Goal: Information Seeking & Learning: Learn about a topic

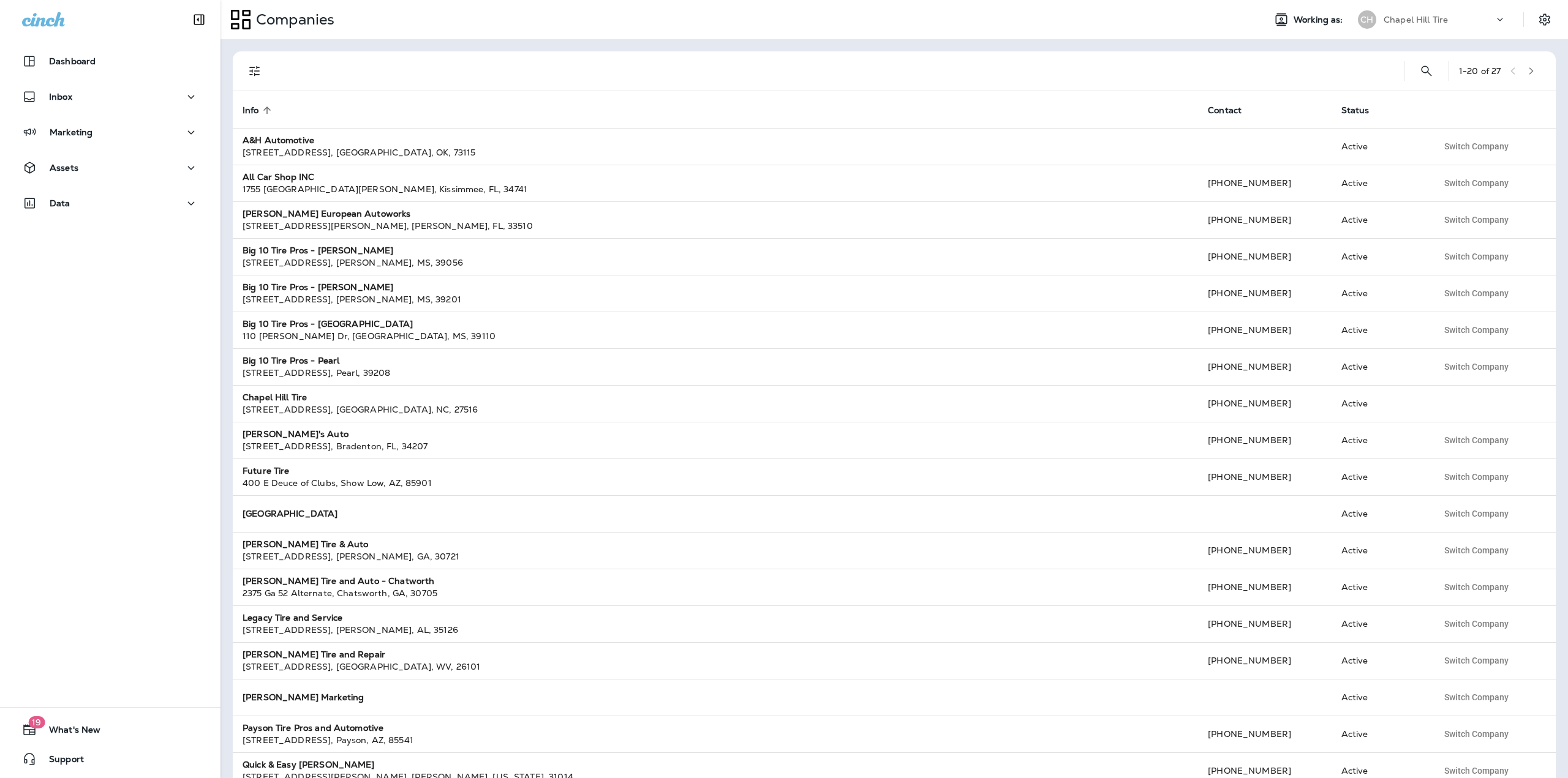
click at [1408, 22] on p "Chapel Hill Tire" at bounding box center [1416, 20] width 65 height 10
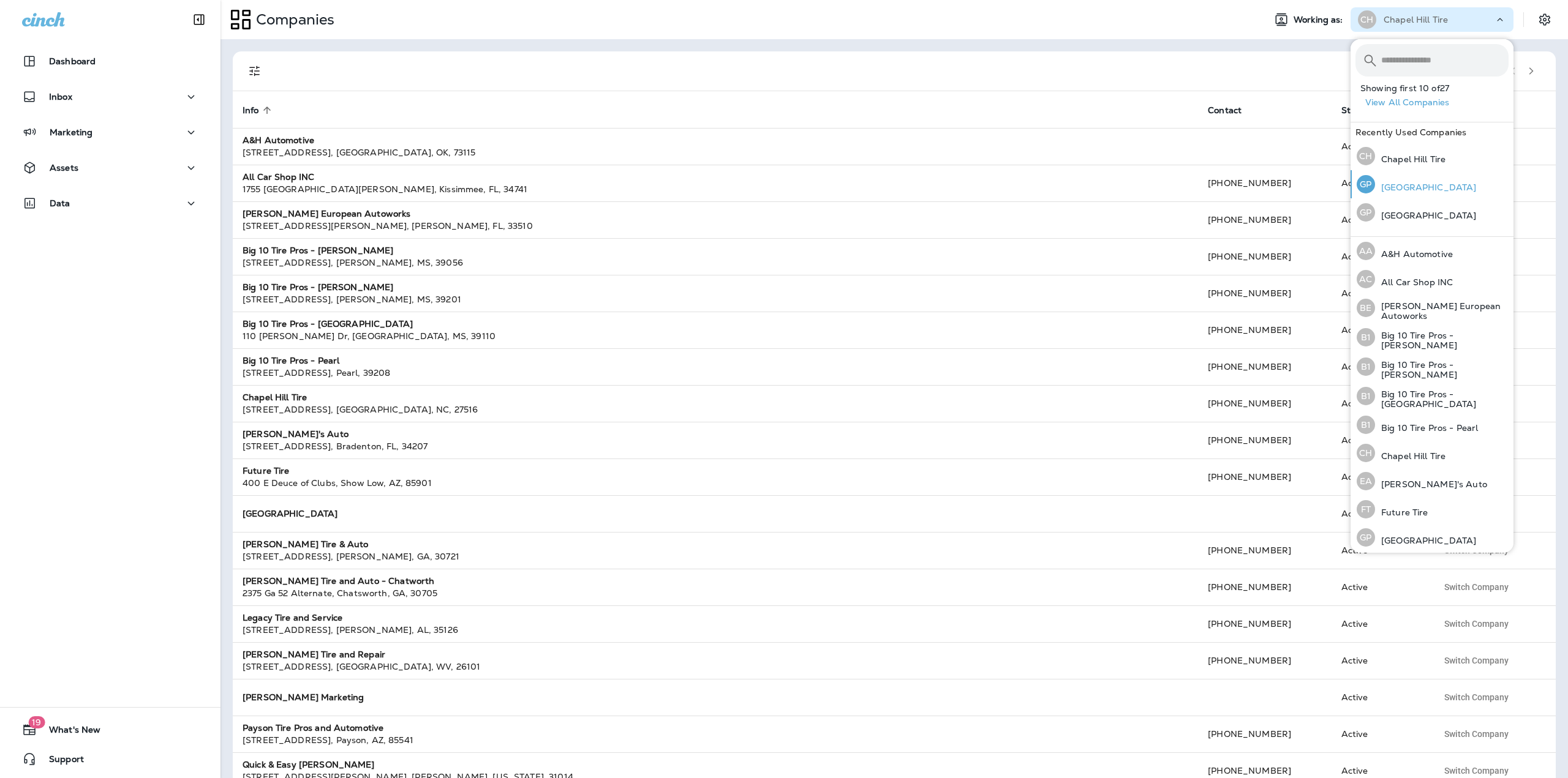
click at [1396, 197] on div "GP [GEOGRAPHIC_DATA]" at bounding box center [1417, 184] width 129 height 28
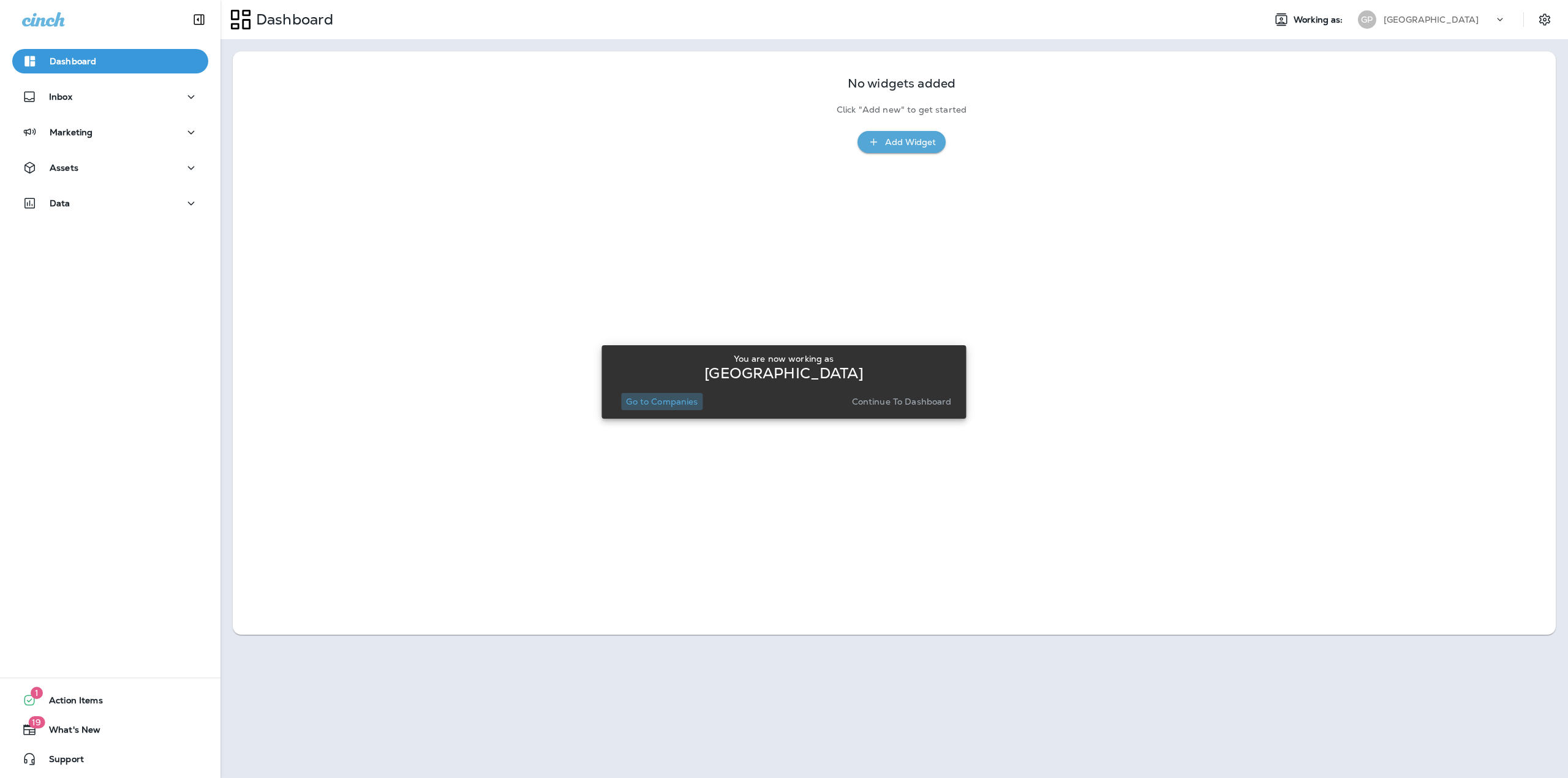
click at [681, 401] on p "Go to Companies" at bounding box center [662, 401] width 72 height 10
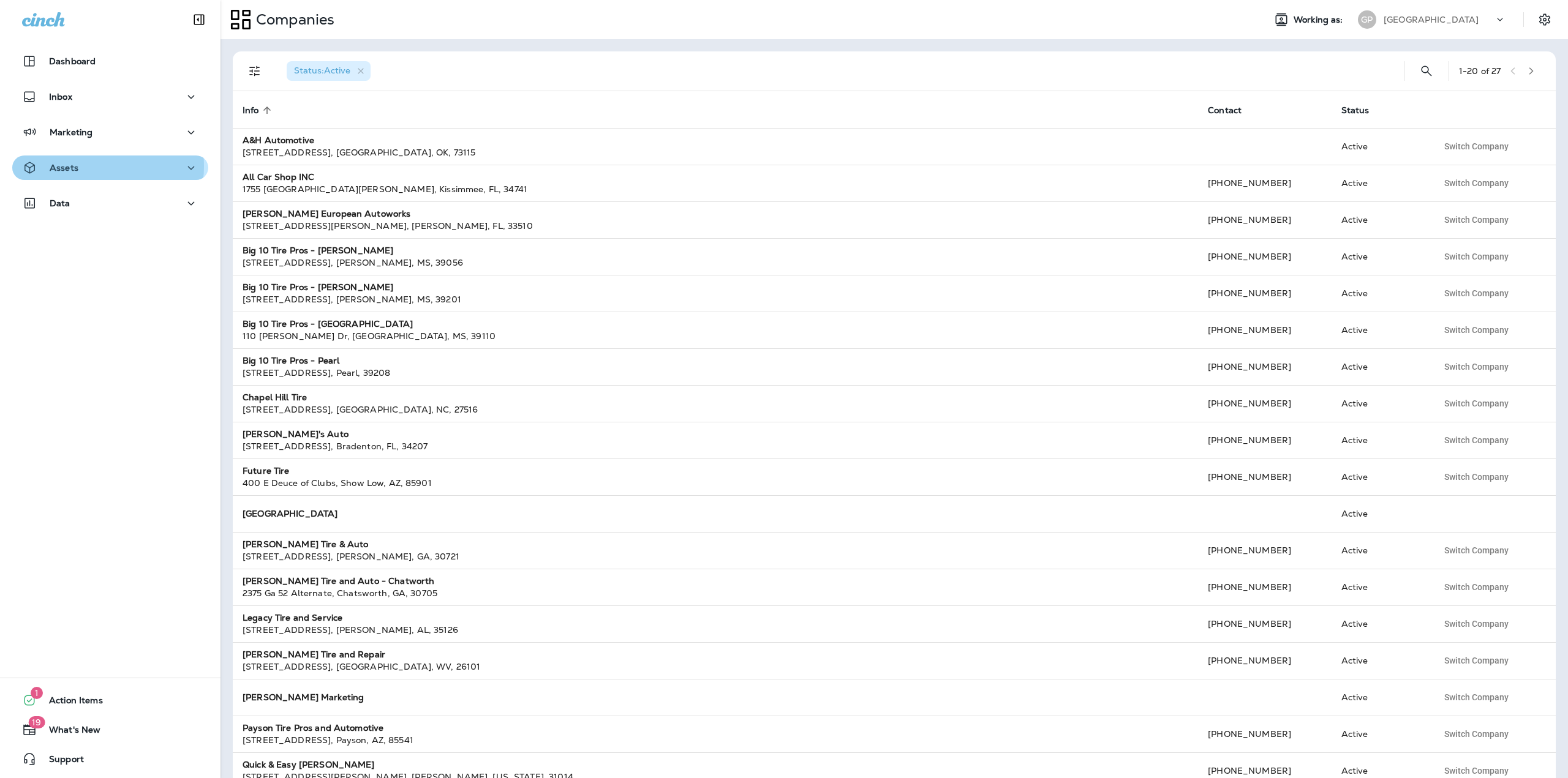
click at [94, 166] on div "Assets" at bounding box center [110, 167] width 177 height 15
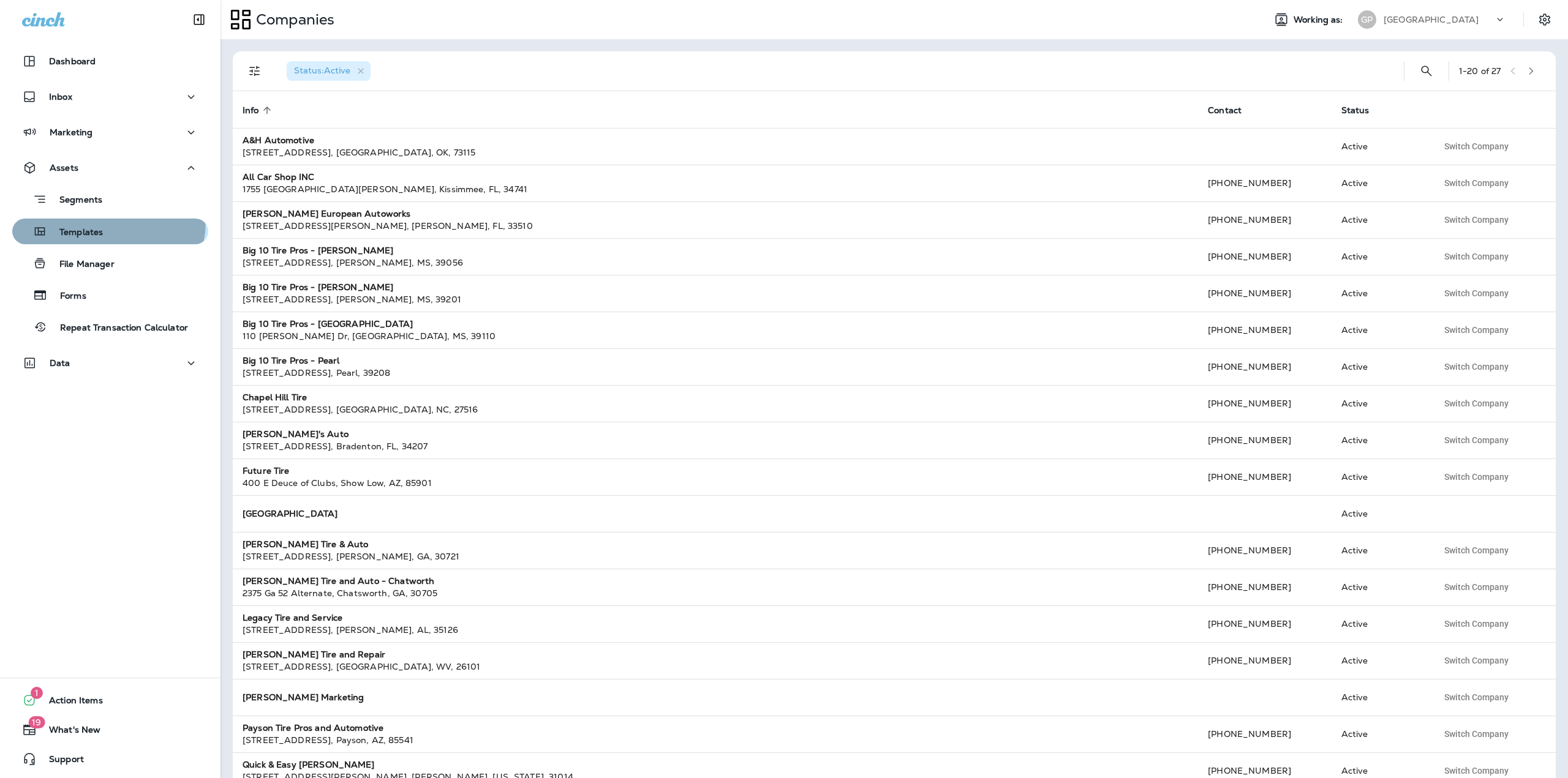
click at [96, 220] on button "Templates" at bounding box center [110, 231] width 196 height 25
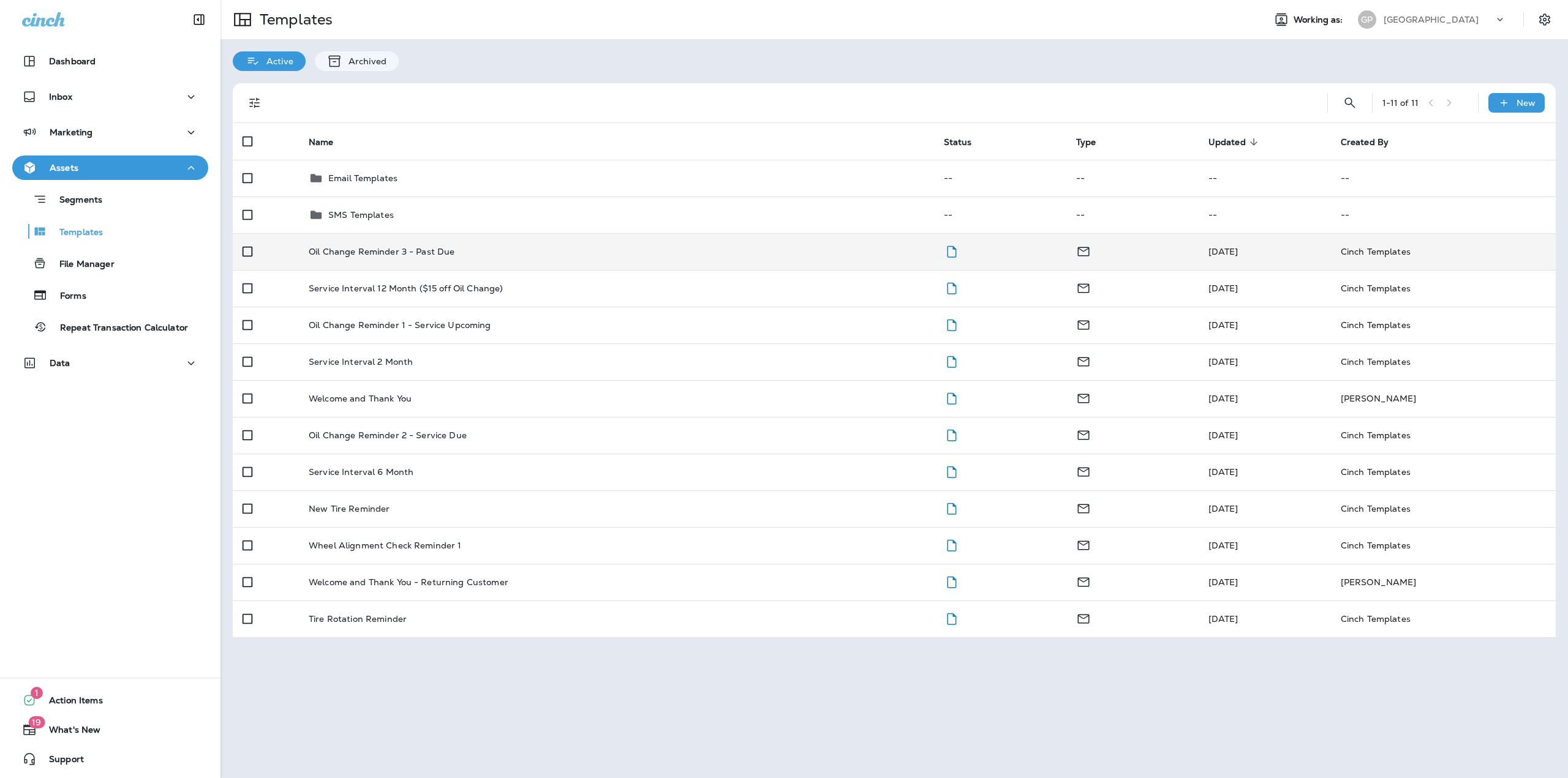
click at [552, 239] on td "Oil Change Reminder 3 - Past Due" at bounding box center [617, 252] width 635 height 36
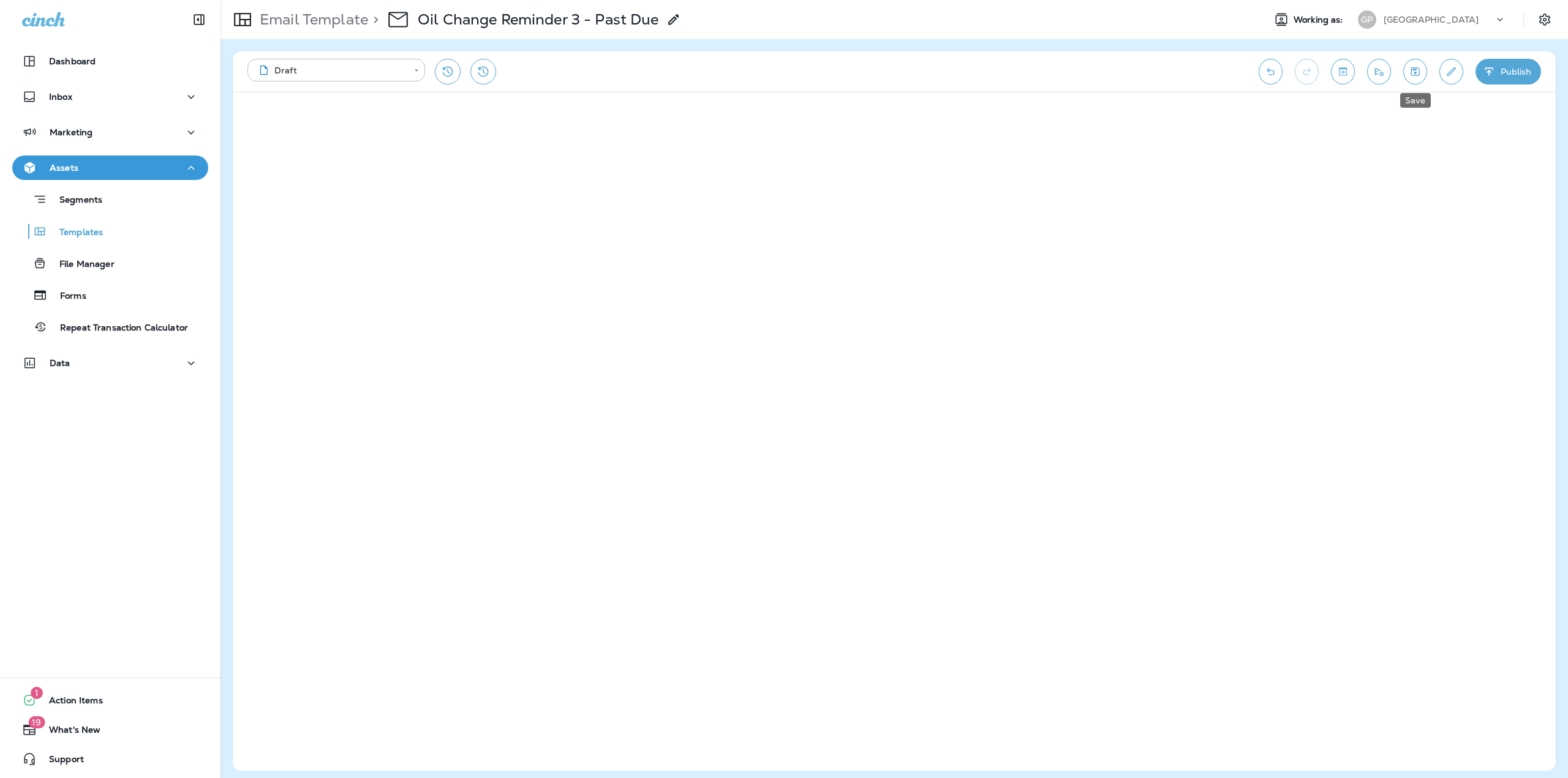
click at [1419, 76] on icon "Save" at bounding box center [1415, 71] width 8 height 8
click at [1415, 81] on button "Save" at bounding box center [1415, 71] width 24 height 25
click at [292, 18] on p "Email Template" at bounding box center [312, 20] width 113 height 18
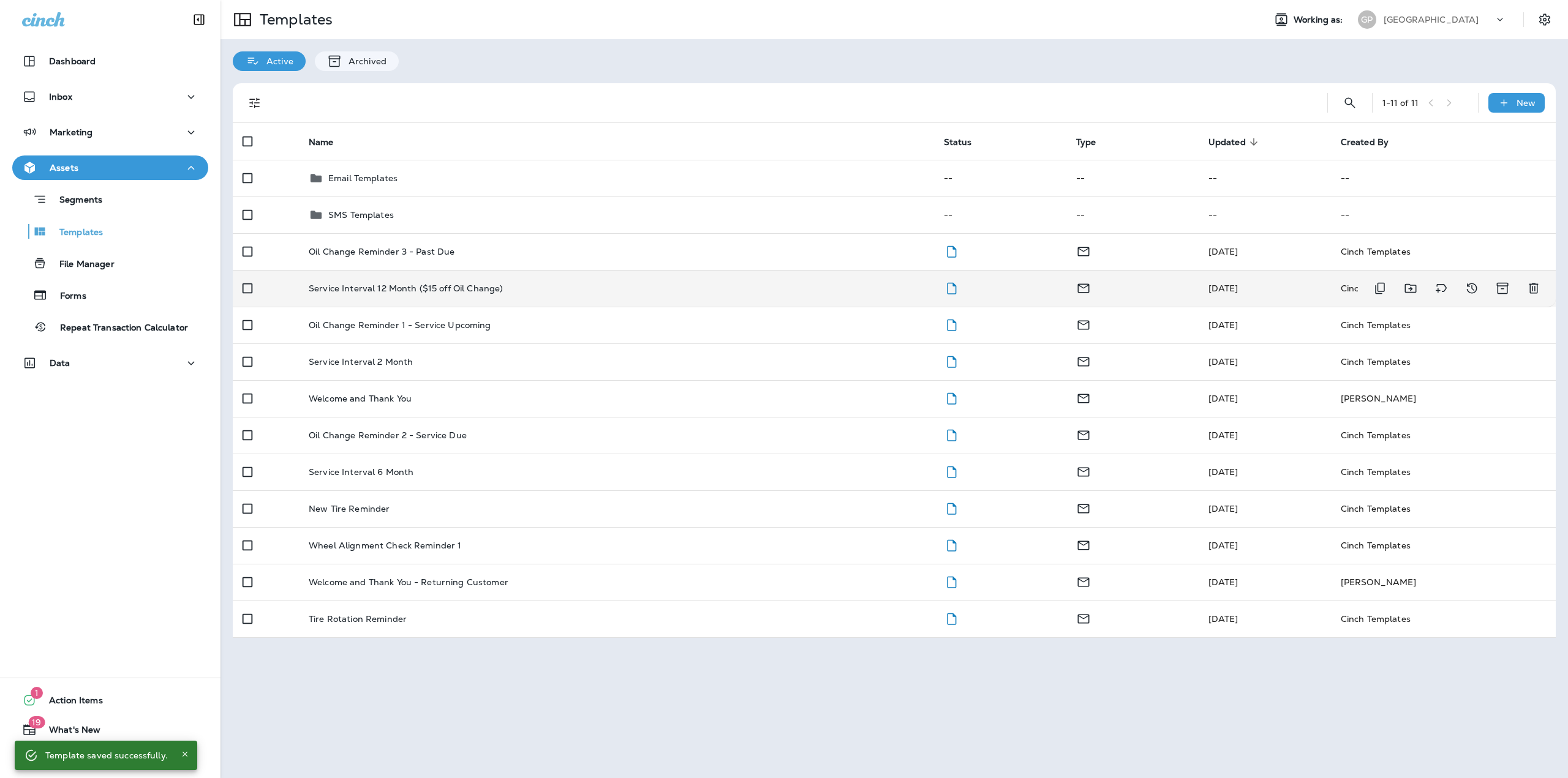
click at [476, 280] on td "Service Interval 12 Month ($15 off Oil Change)" at bounding box center [617, 288] width 635 height 36
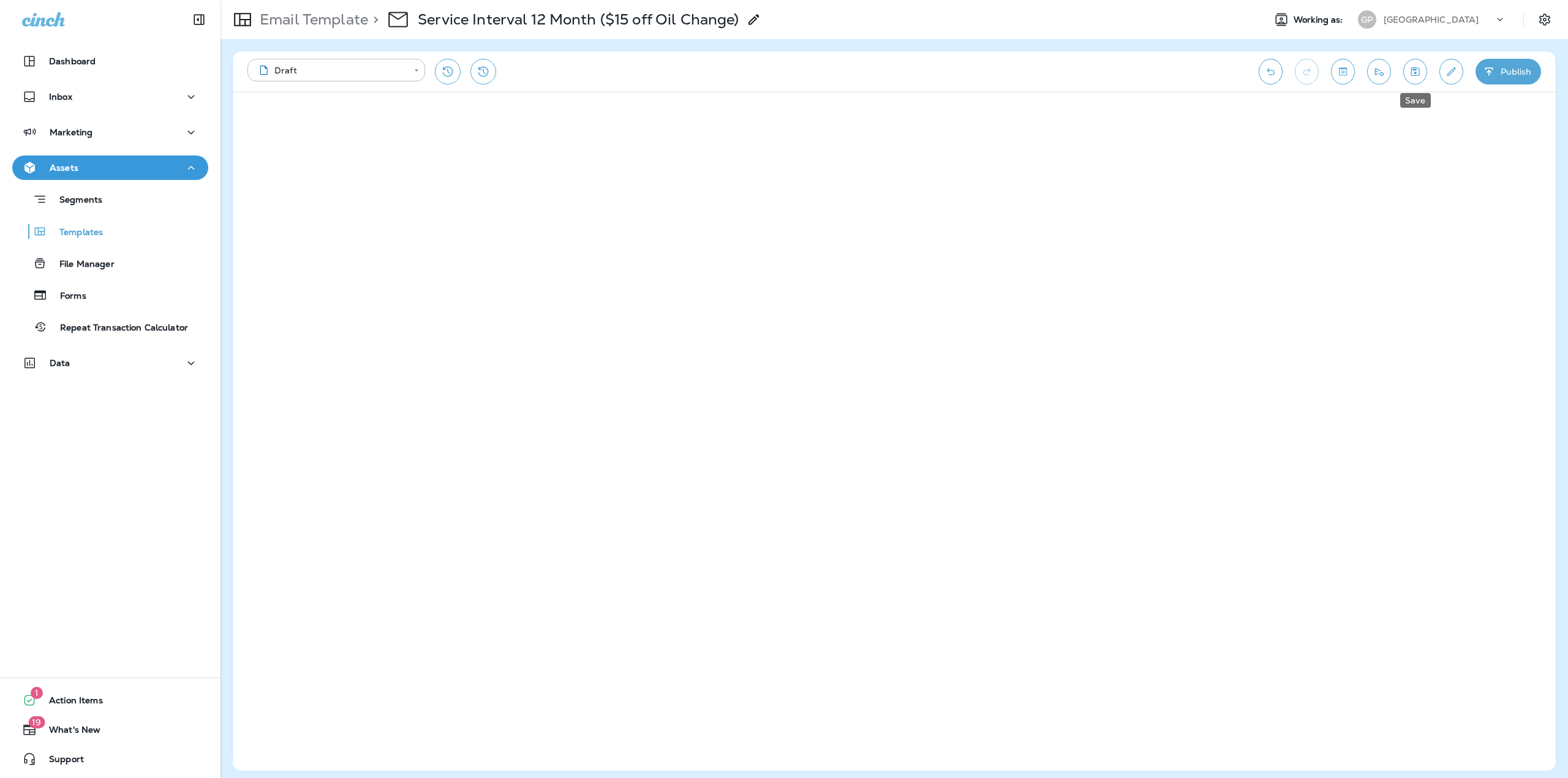
click at [1415, 70] on icon "Save" at bounding box center [1415, 71] width 8 height 8
click at [306, 22] on p "Email Template" at bounding box center [312, 20] width 113 height 18
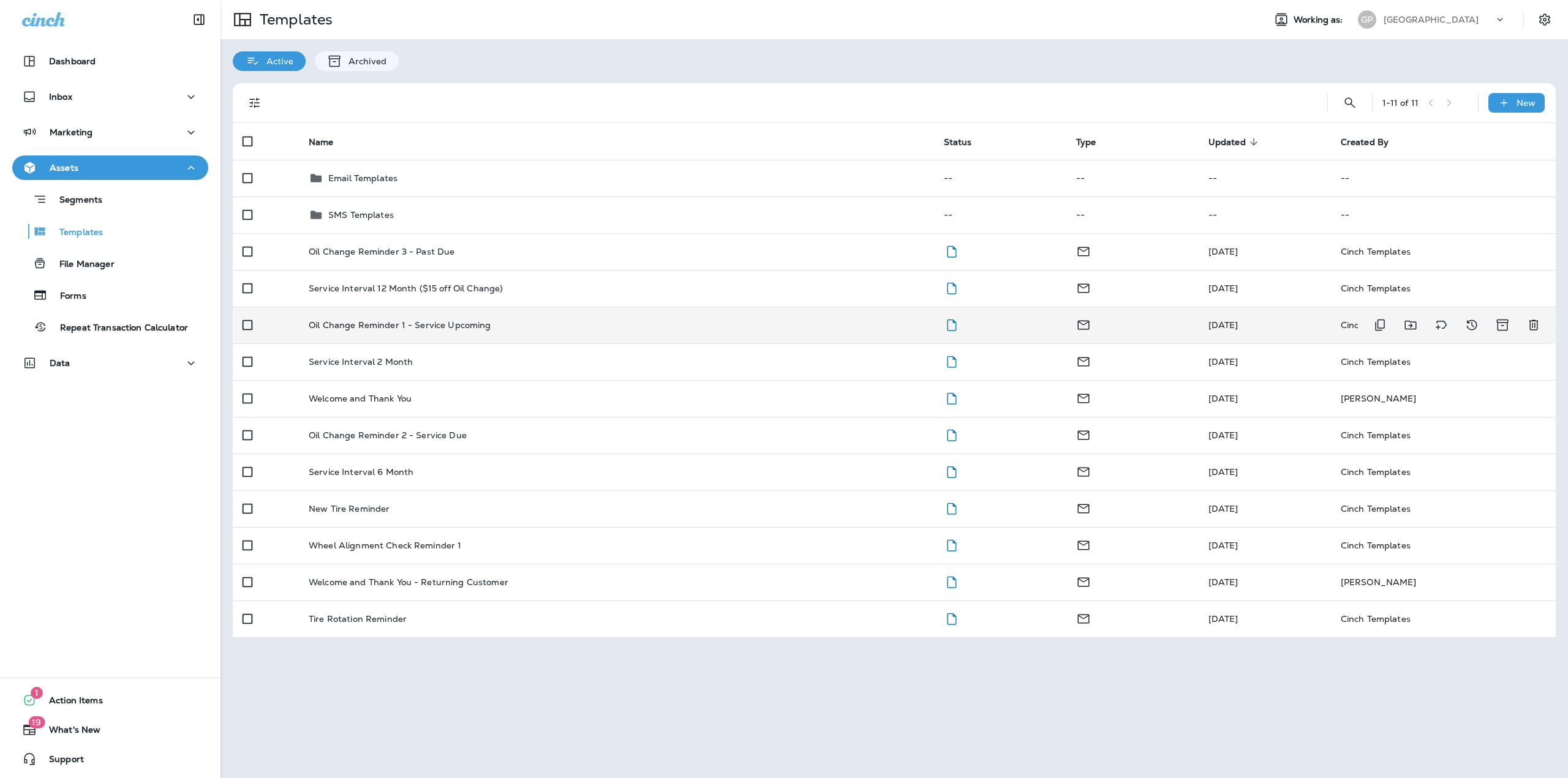
click at [400, 318] on td "Oil Change Reminder 1 - Service Upcoming" at bounding box center [617, 325] width 635 height 36
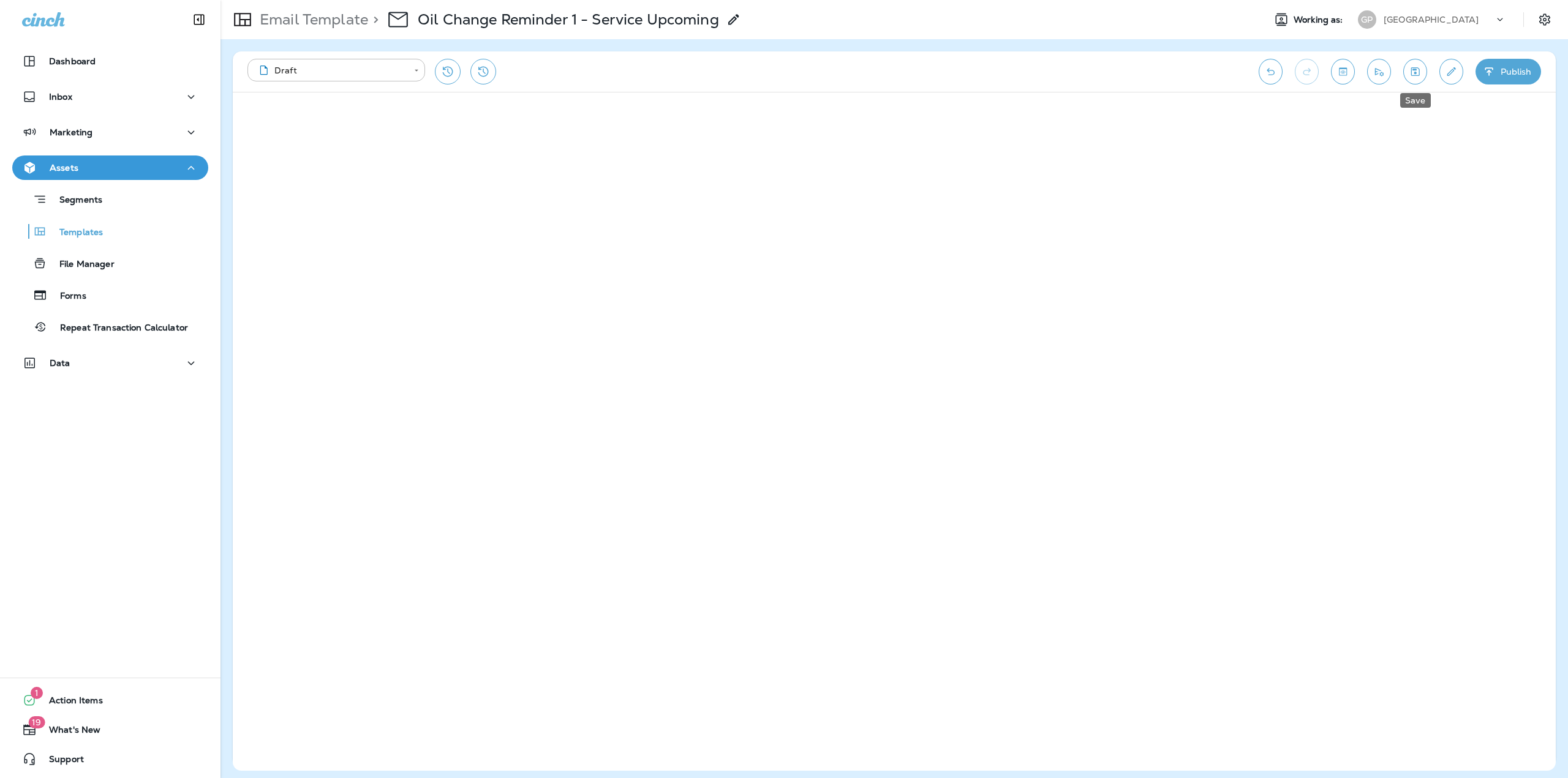
click at [1419, 66] on icon "Save" at bounding box center [1415, 72] width 13 height 12
click at [291, 25] on p "Email Template" at bounding box center [312, 20] width 113 height 18
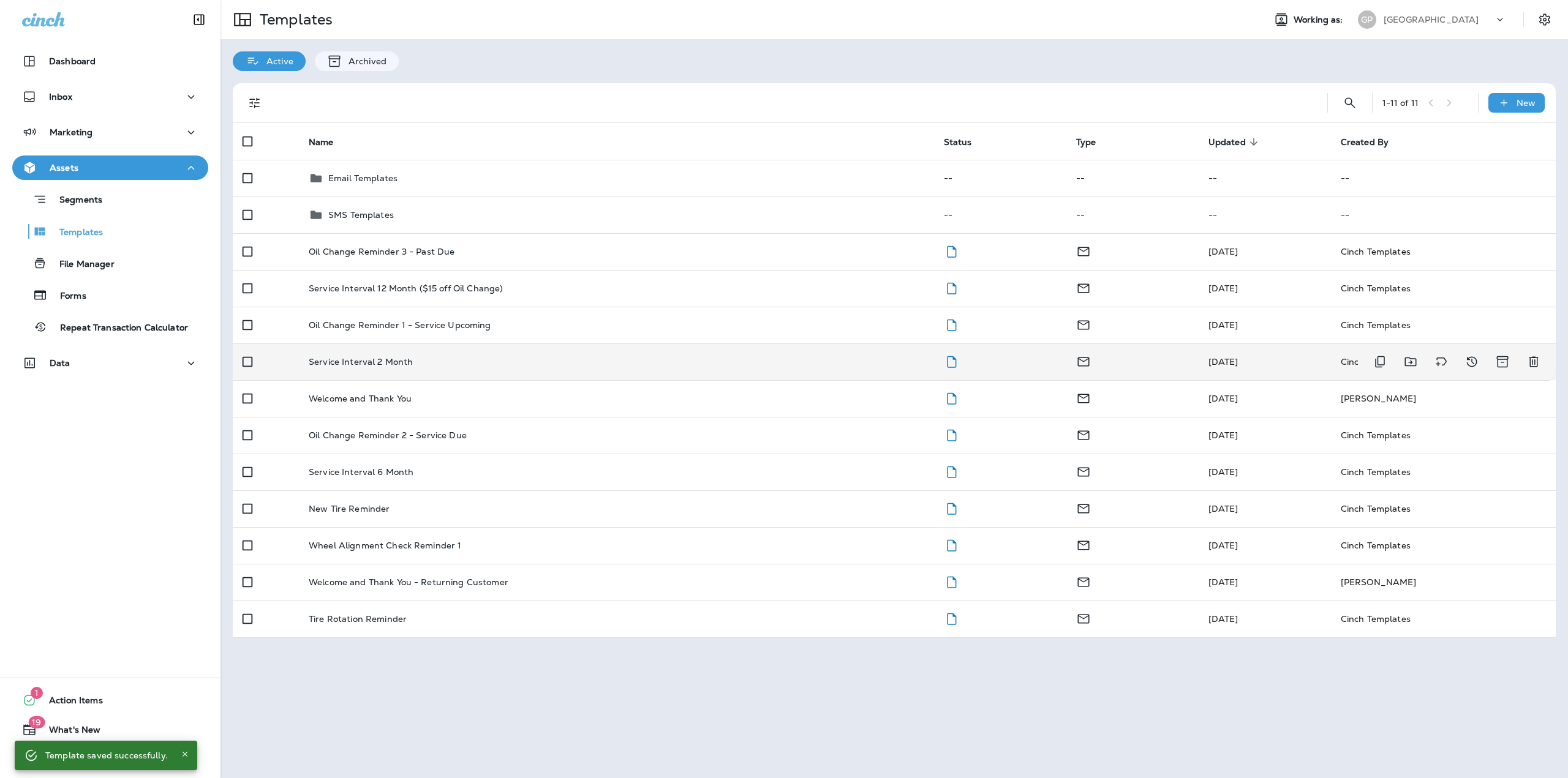
click at [391, 368] on td "Service Interval 2 Month" at bounding box center [617, 362] width 635 height 36
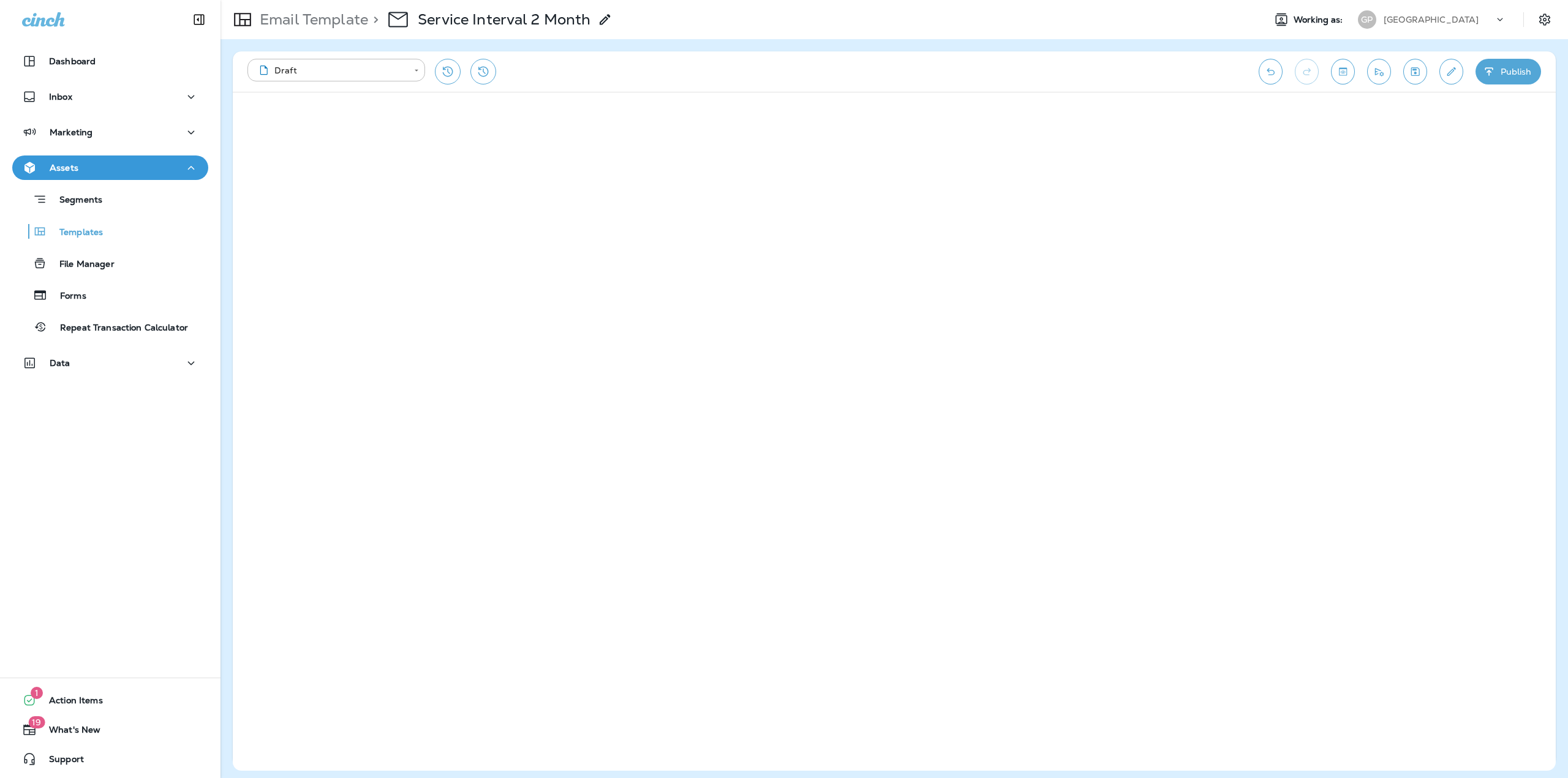
click at [1417, 78] on button "Save" at bounding box center [1415, 71] width 24 height 25
click at [316, 15] on p "Email Template" at bounding box center [312, 20] width 113 height 18
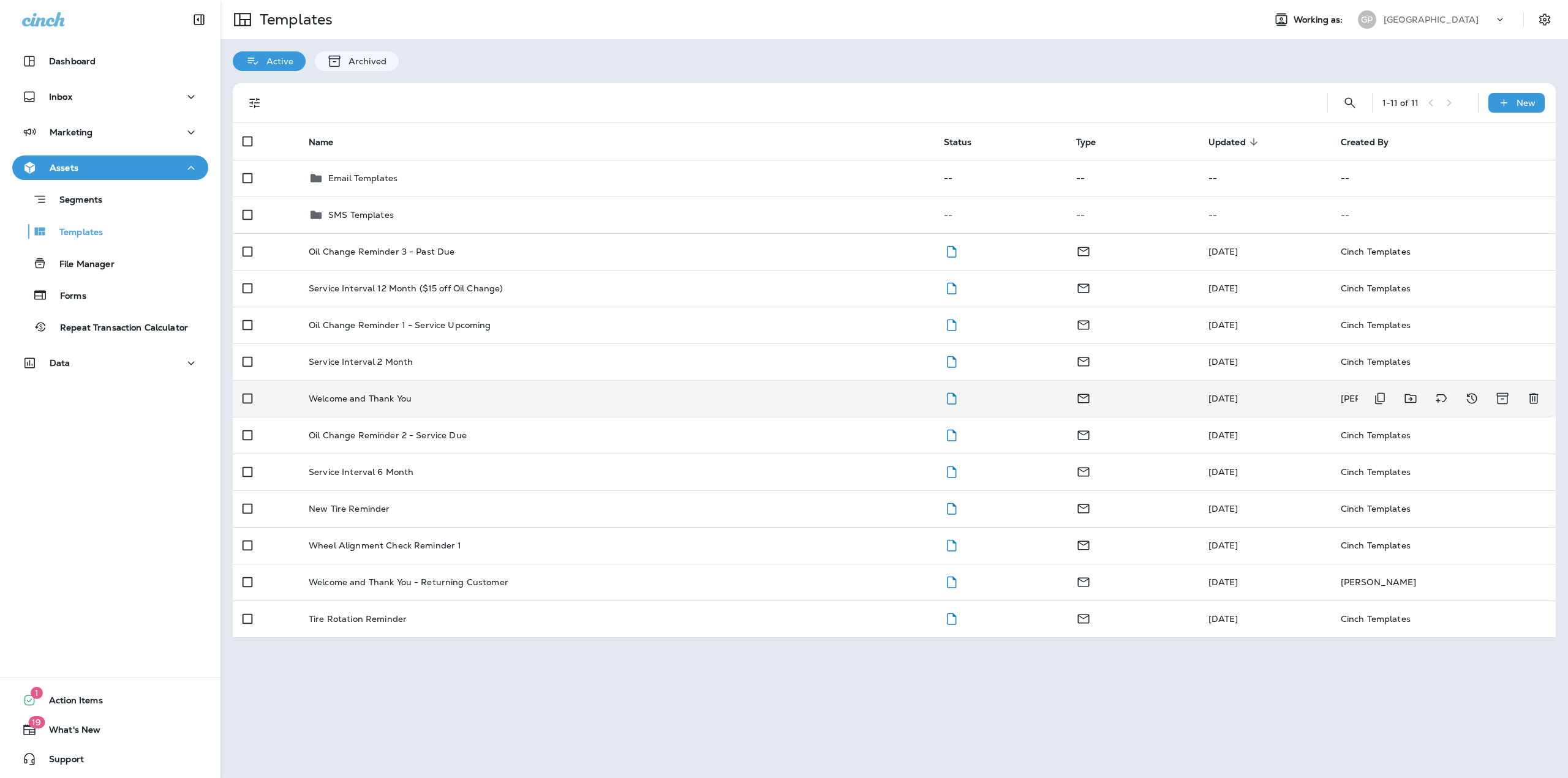
click at [385, 397] on p "Welcome and Thank You" at bounding box center [361, 398] width 103 height 10
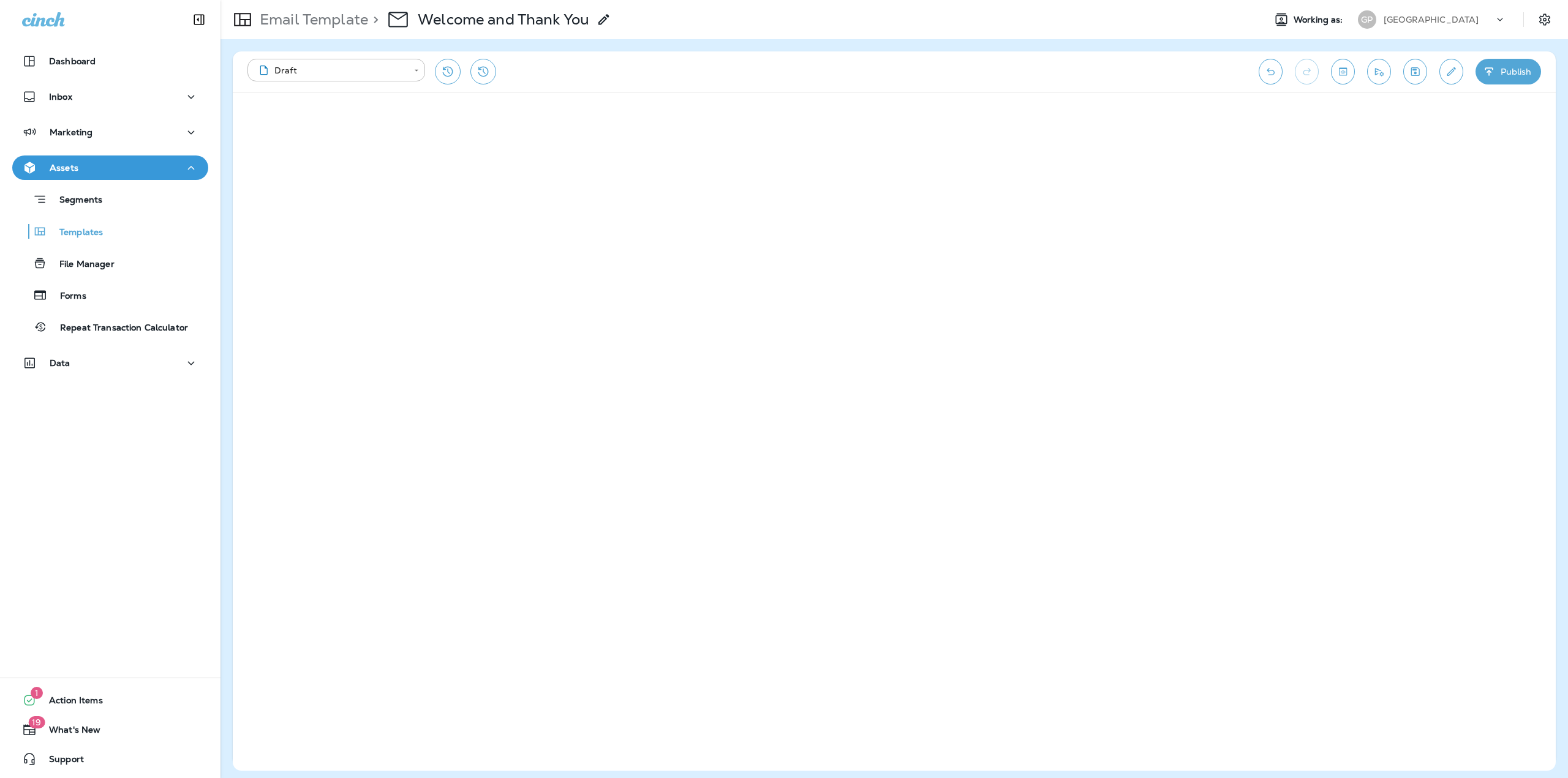
click at [1417, 73] on icon "Save" at bounding box center [1415, 72] width 13 height 12
click at [333, 21] on p "Email Template" at bounding box center [312, 20] width 113 height 18
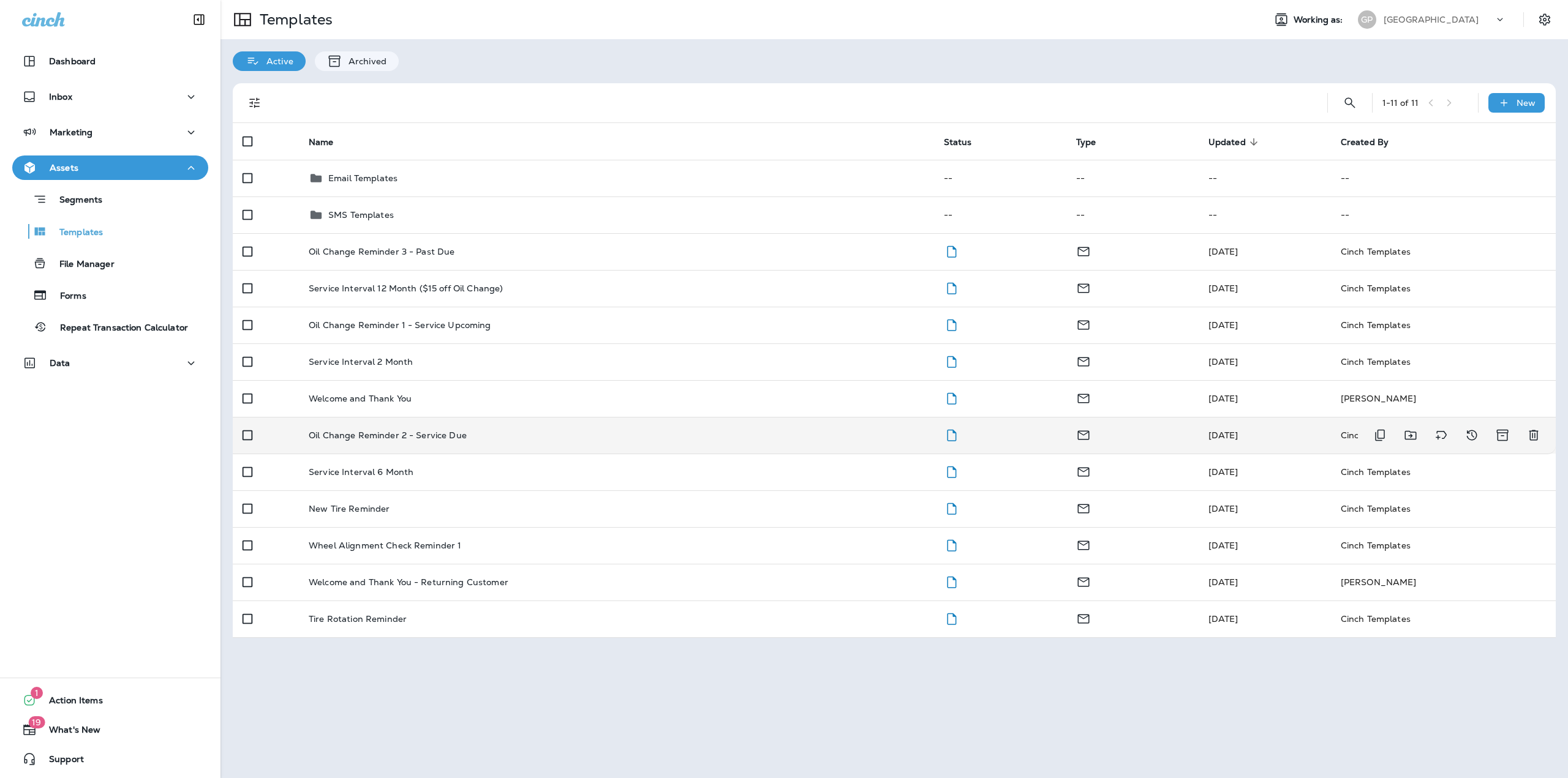
click at [451, 433] on p "Oil Change Reminder 2 - Service Due" at bounding box center [388, 435] width 158 height 10
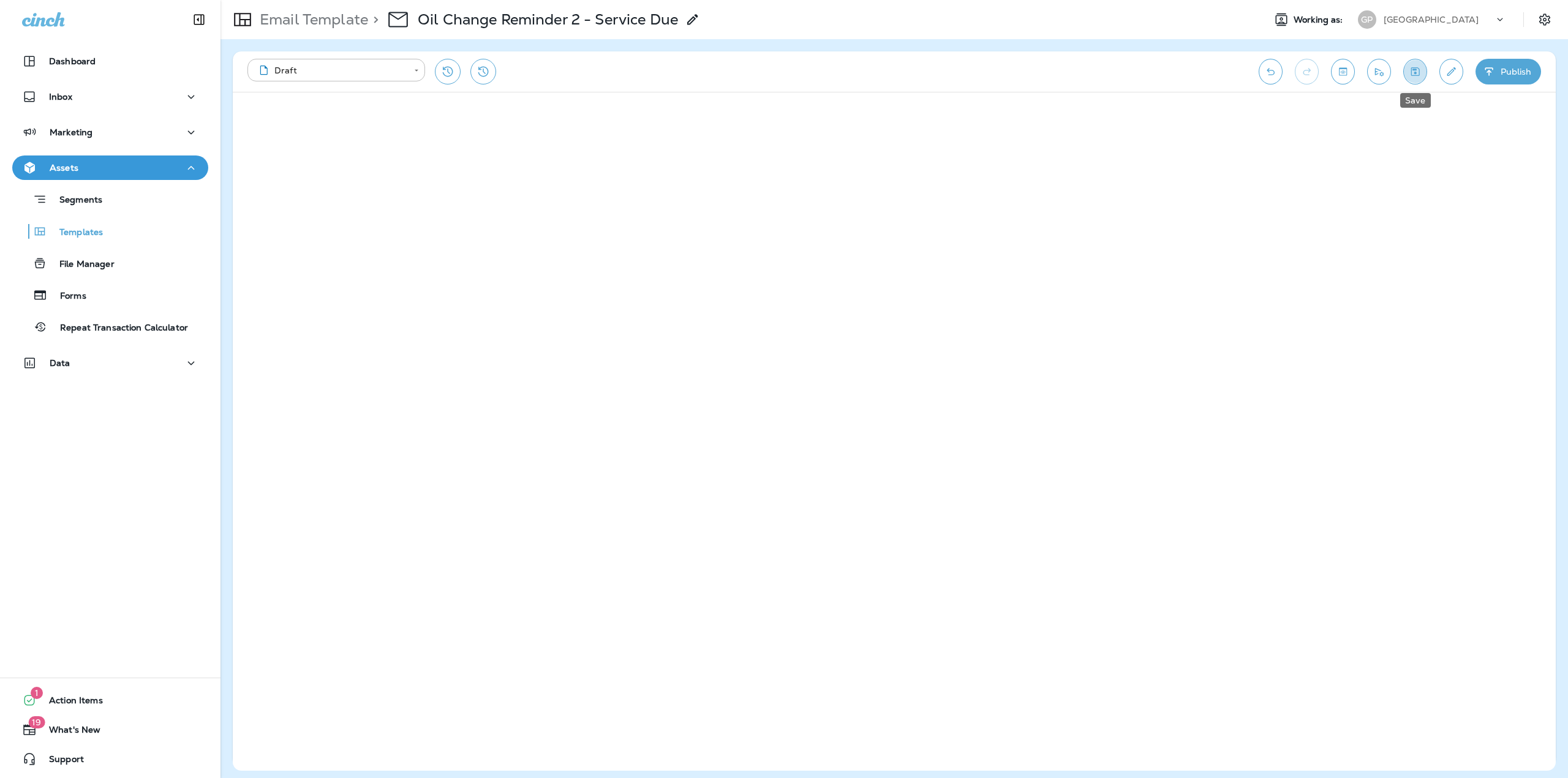
click at [1409, 74] on icon "Save" at bounding box center [1415, 72] width 13 height 12
click at [301, 25] on p "Email Template" at bounding box center [312, 20] width 113 height 18
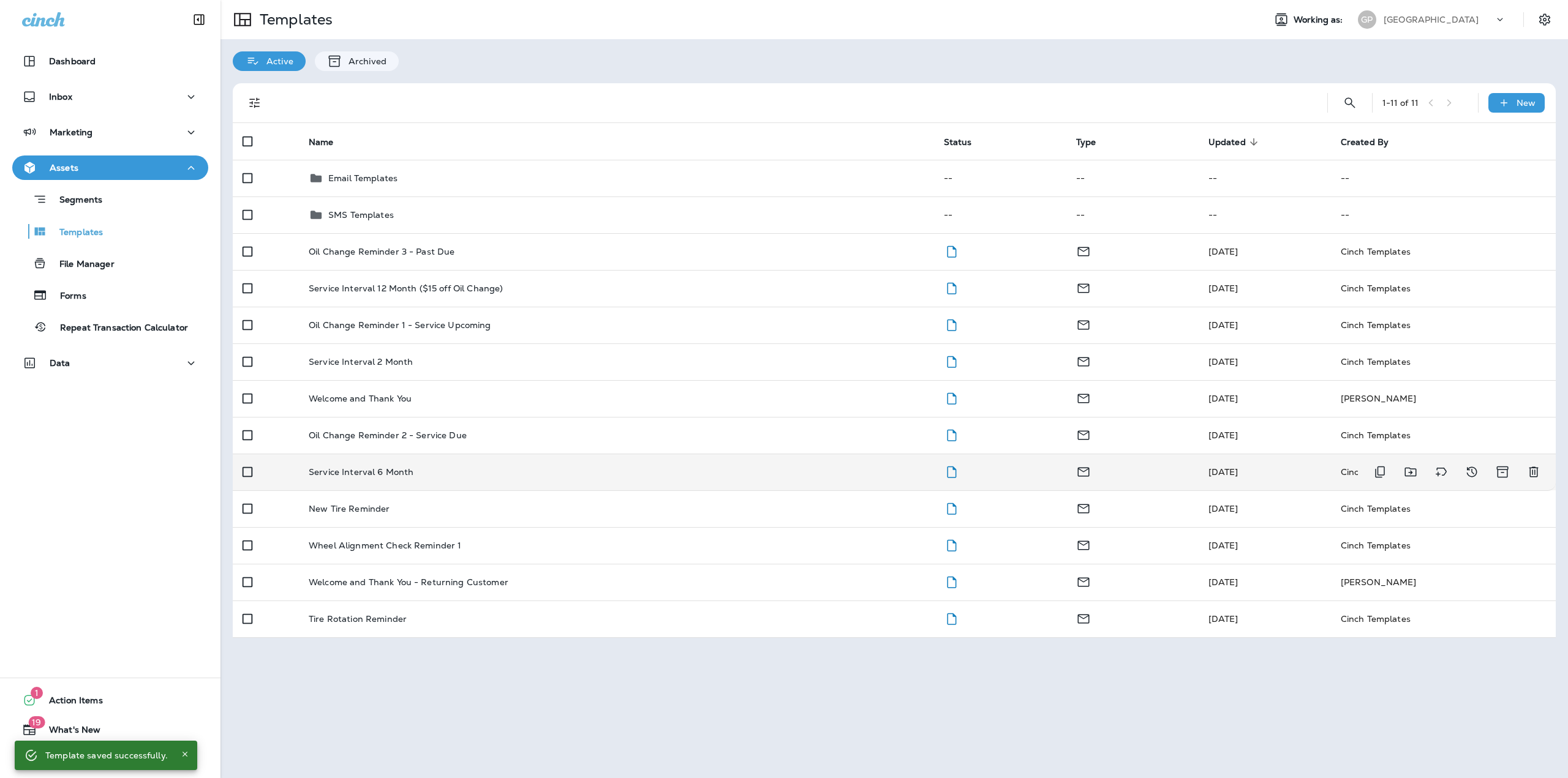
click at [371, 474] on p "Service Interval 6 Month" at bounding box center [361, 472] width 105 height 10
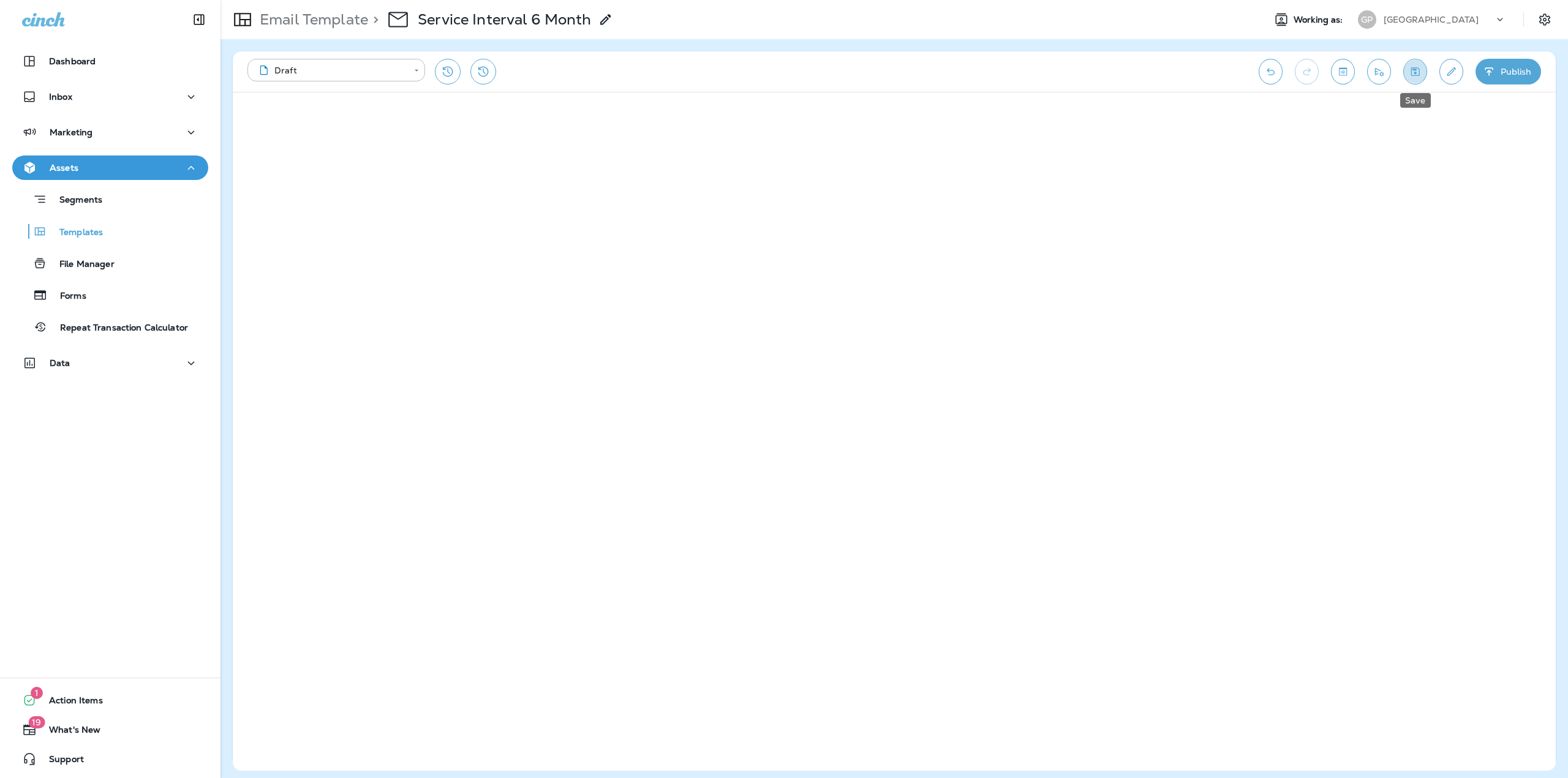
click at [1414, 80] on button "Save" at bounding box center [1415, 71] width 24 height 25
click at [317, 16] on p "Email Template" at bounding box center [312, 20] width 113 height 18
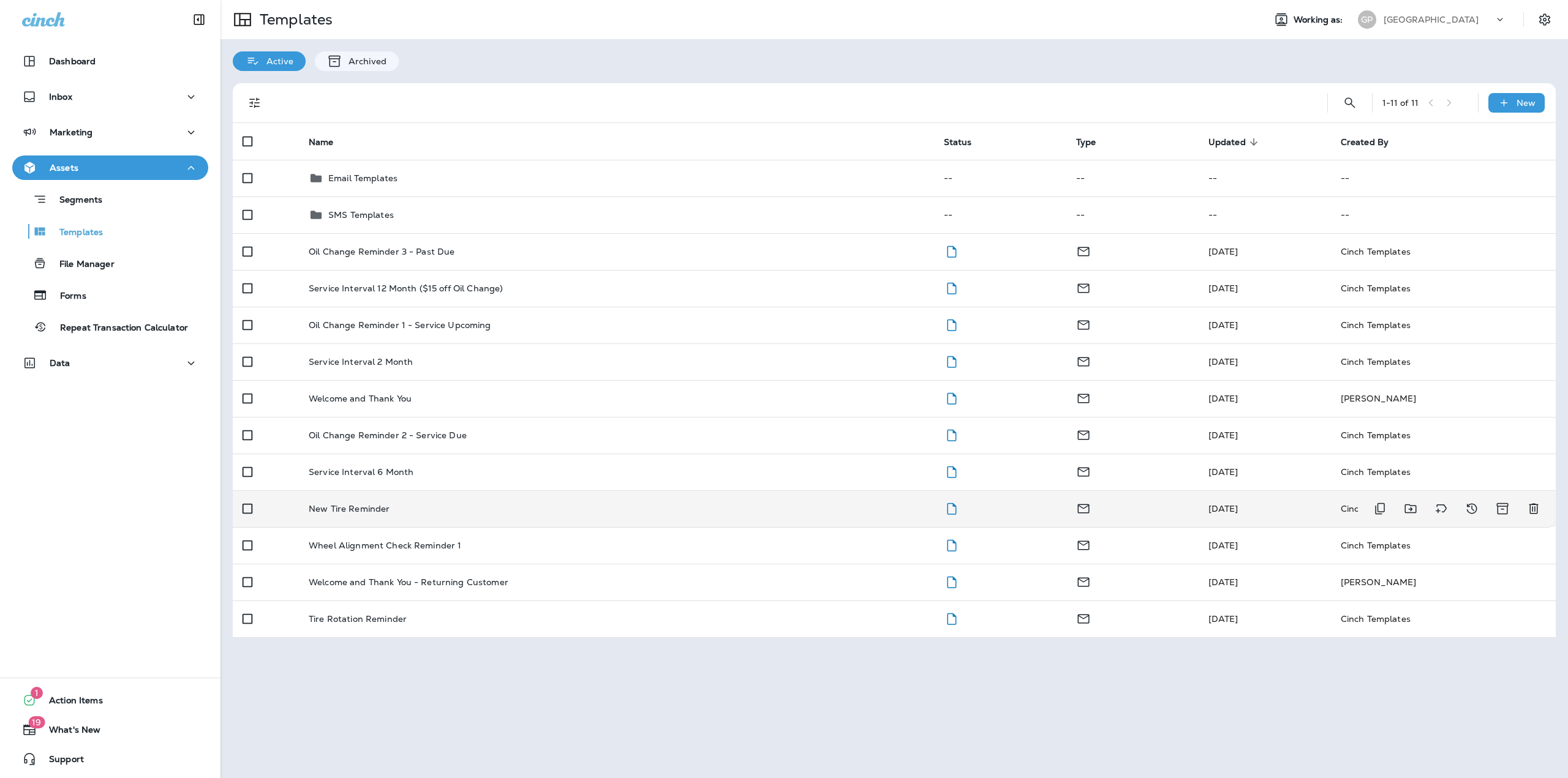
click at [334, 504] on p "New Tire Reminder" at bounding box center [349, 508] width 81 height 10
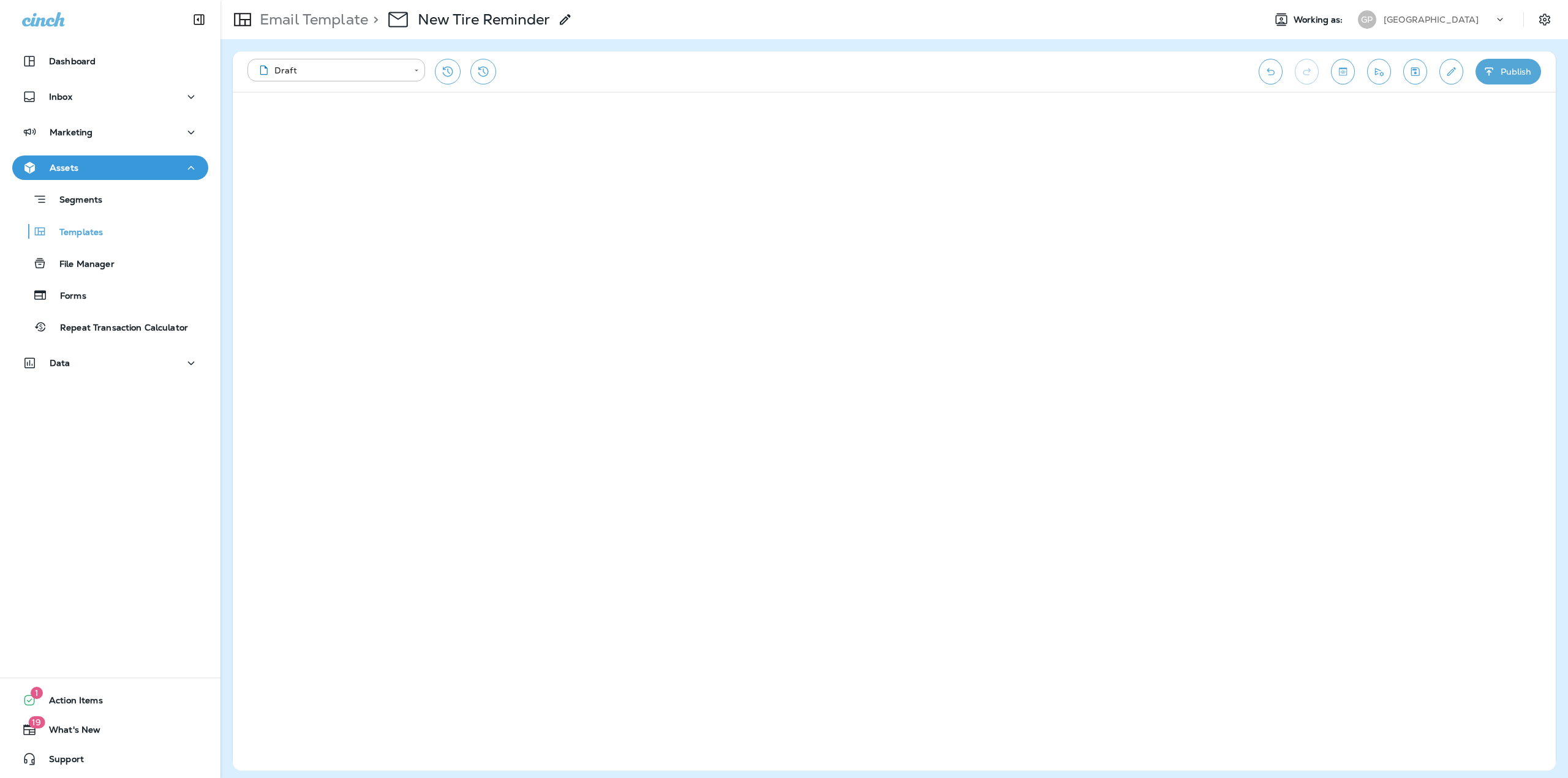
click at [1411, 76] on icon "Save" at bounding box center [1415, 72] width 13 height 12
click at [289, 7] on div "Email Template > New Tire Reminder" at bounding box center [396, 20] width 352 height 35
click at [298, 16] on p "Email Template" at bounding box center [312, 20] width 113 height 18
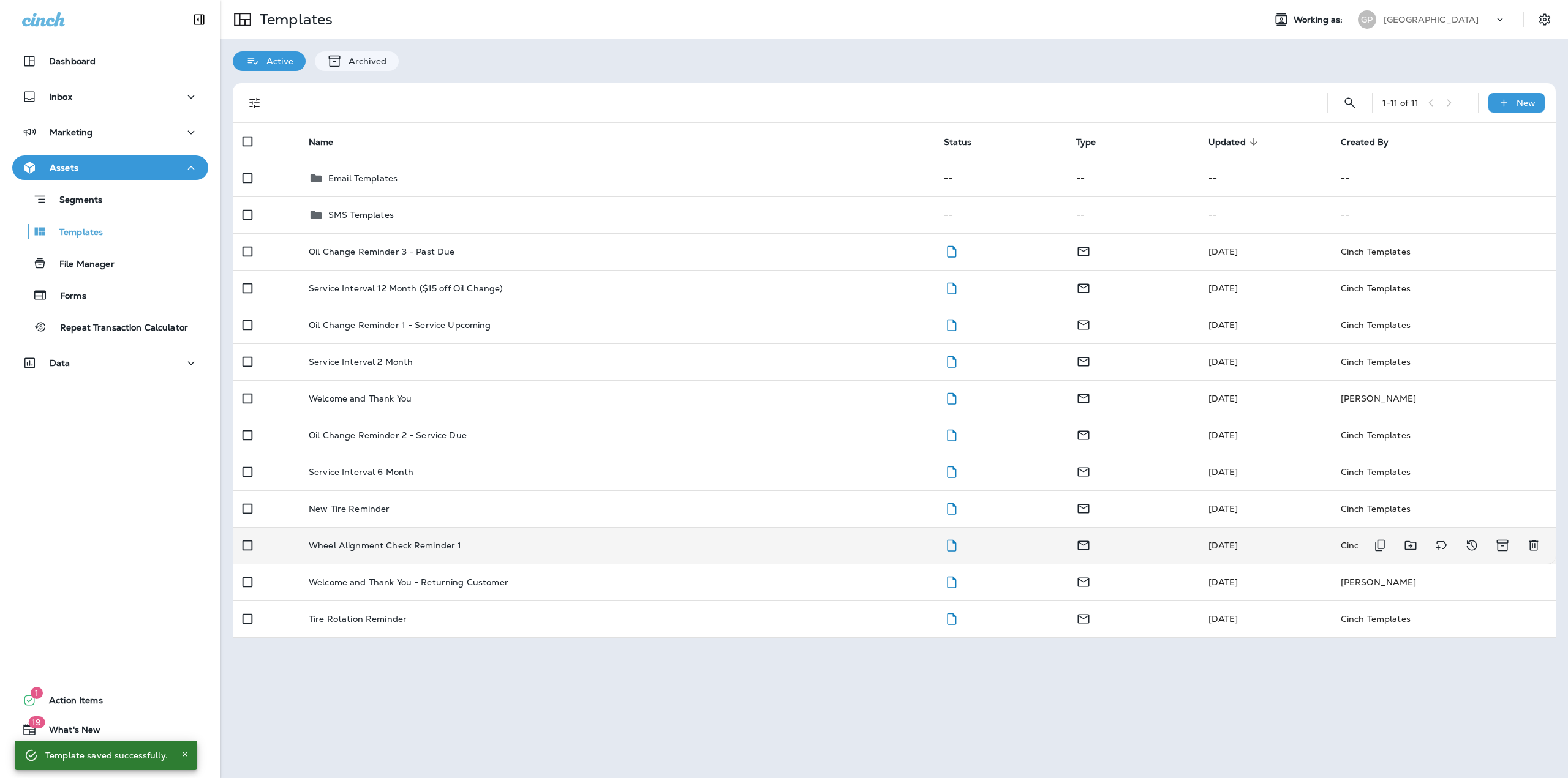
click at [360, 545] on p "Wheel Alignment Check Reminder 1" at bounding box center [385, 545] width 153 height 10
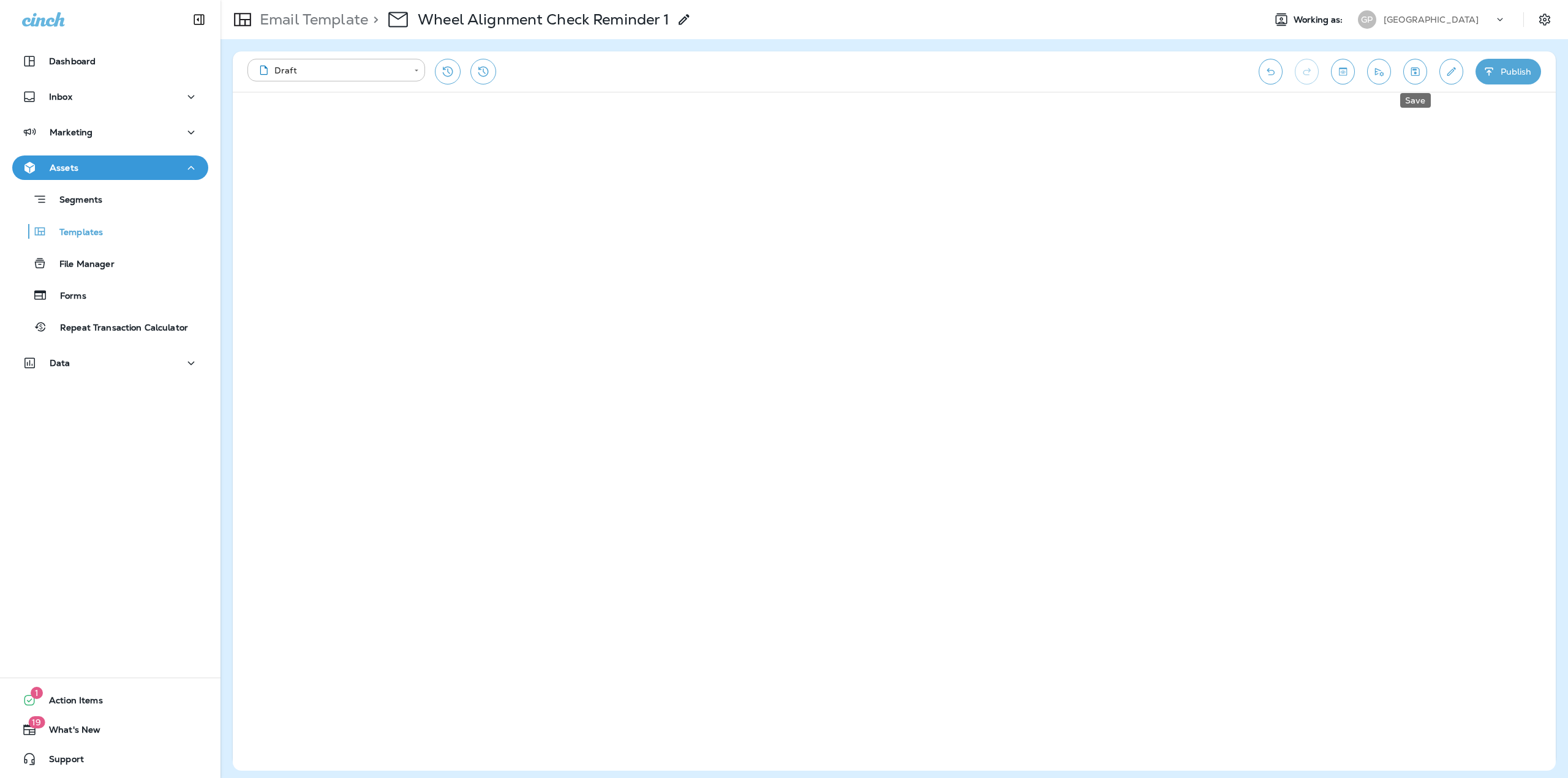
click at [1413, 76] on icon "Save" at bounding box center [1415, 71] width 8 height 8
click at [326, 20] on p "Email Template" at bounding box center [312, 20] width 113 height 18
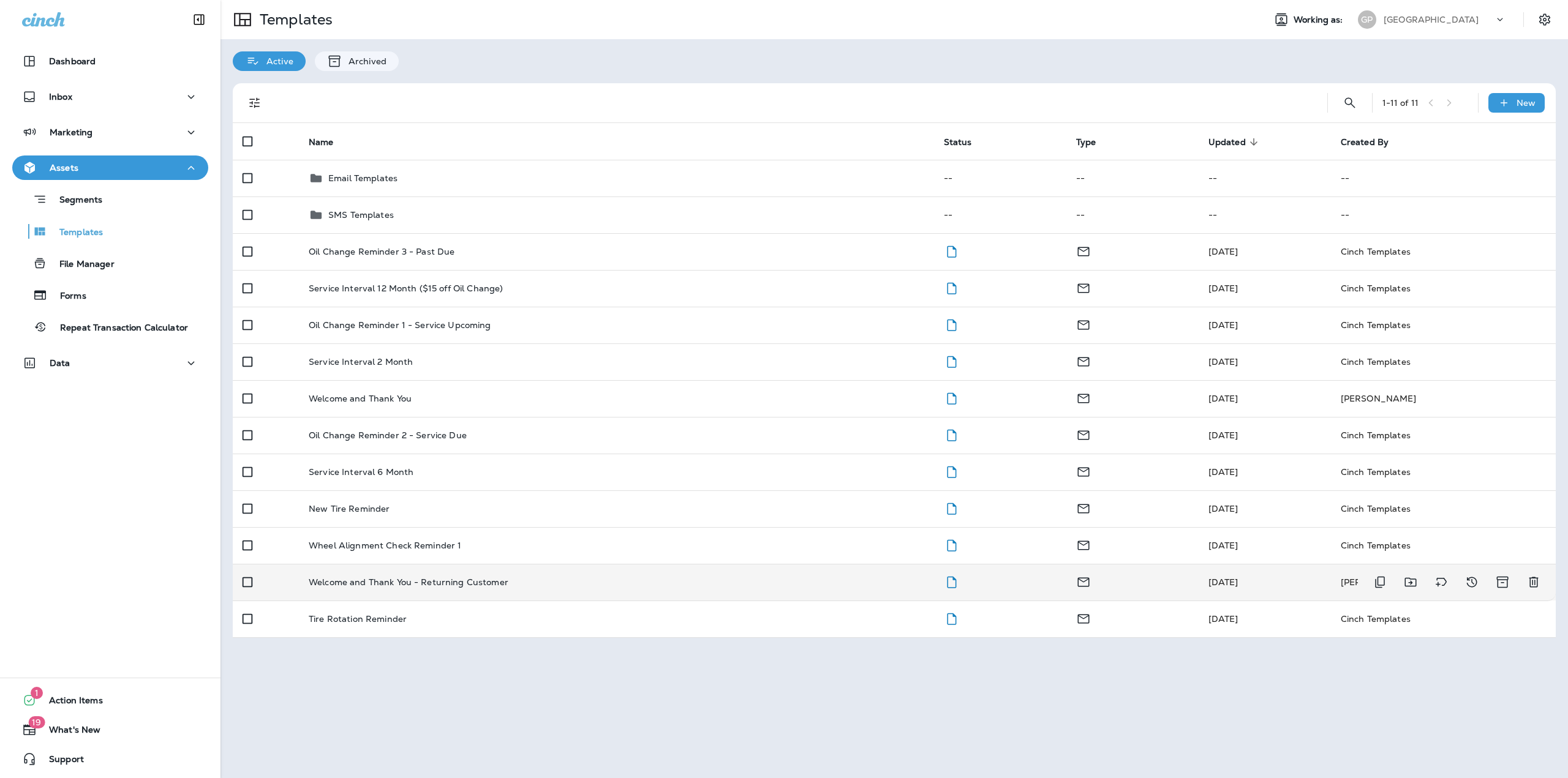
click at [376, 586] on p "Welcome and Thank You - Returning Customer" at bounding box center [409, 582] width 200 height 10
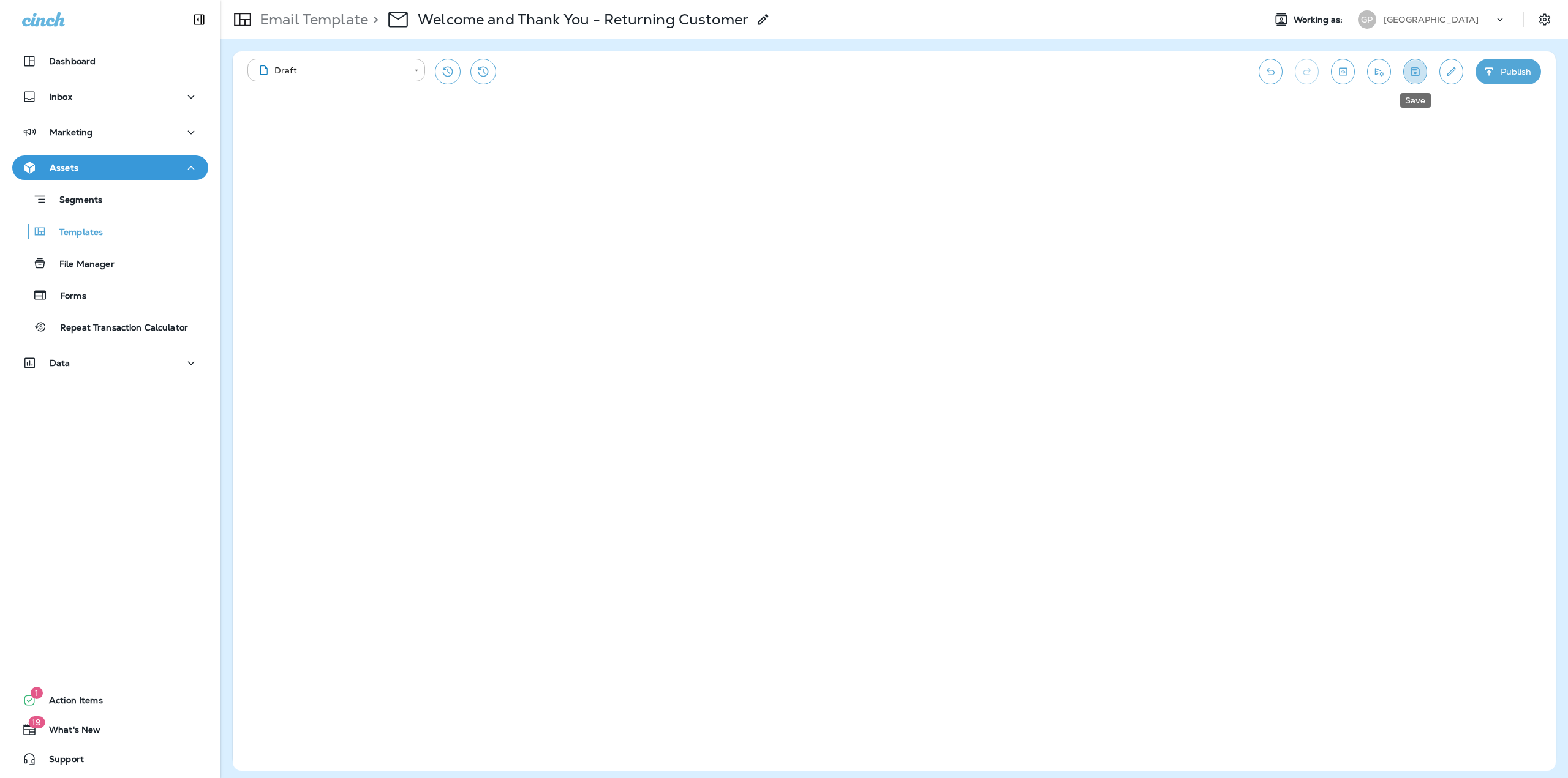
click at [1413, 70] on icon "Save" at bounding box center [1415, 72] width 13 height 12
click at [312, 17] on p "Email Template" at bounding box center [312, 20] width 113 height 18
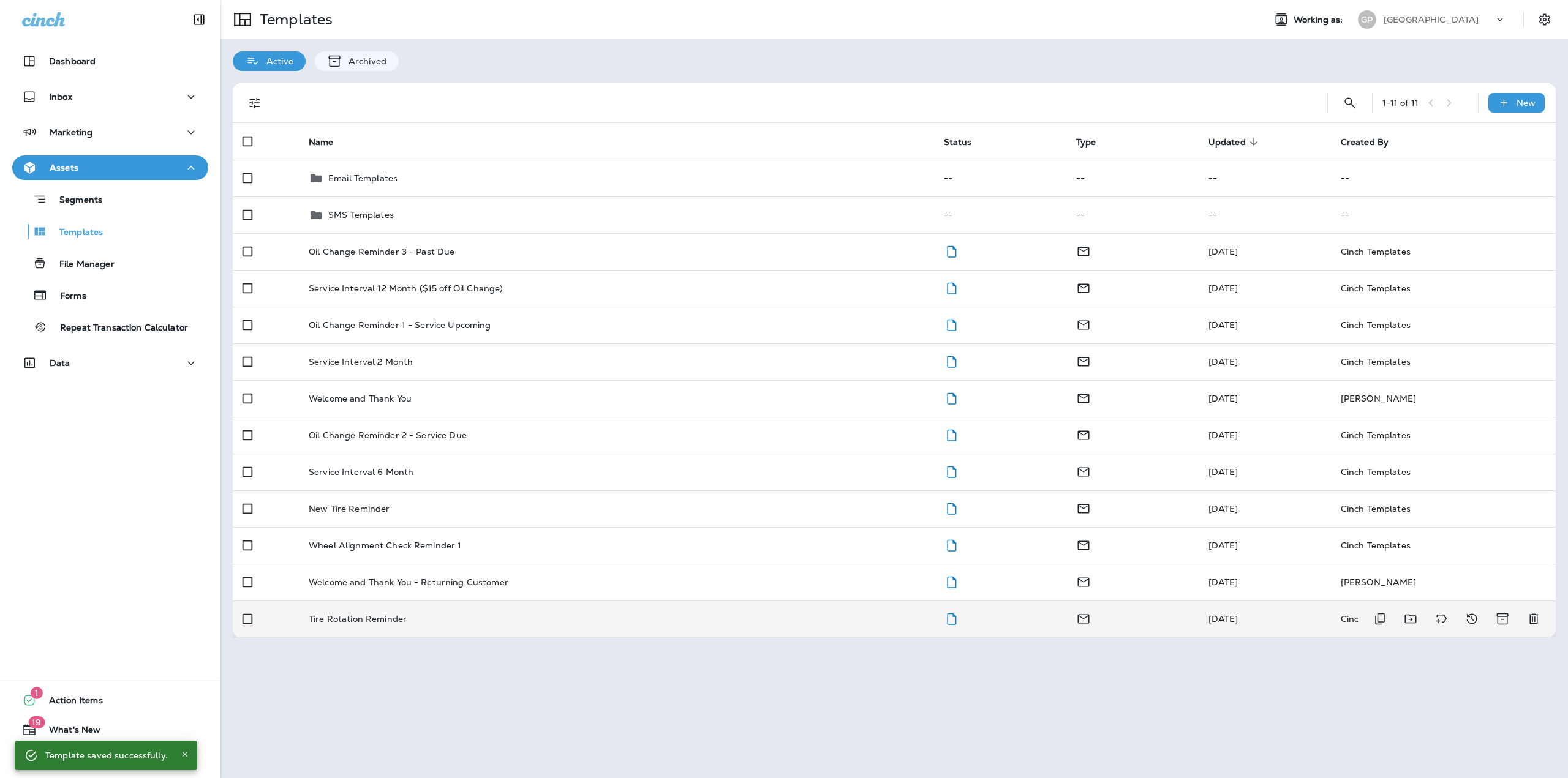
click at [479, 608] on td "Tire Rotation Reminder" at bounding box center [617, 619] width 635 height 36
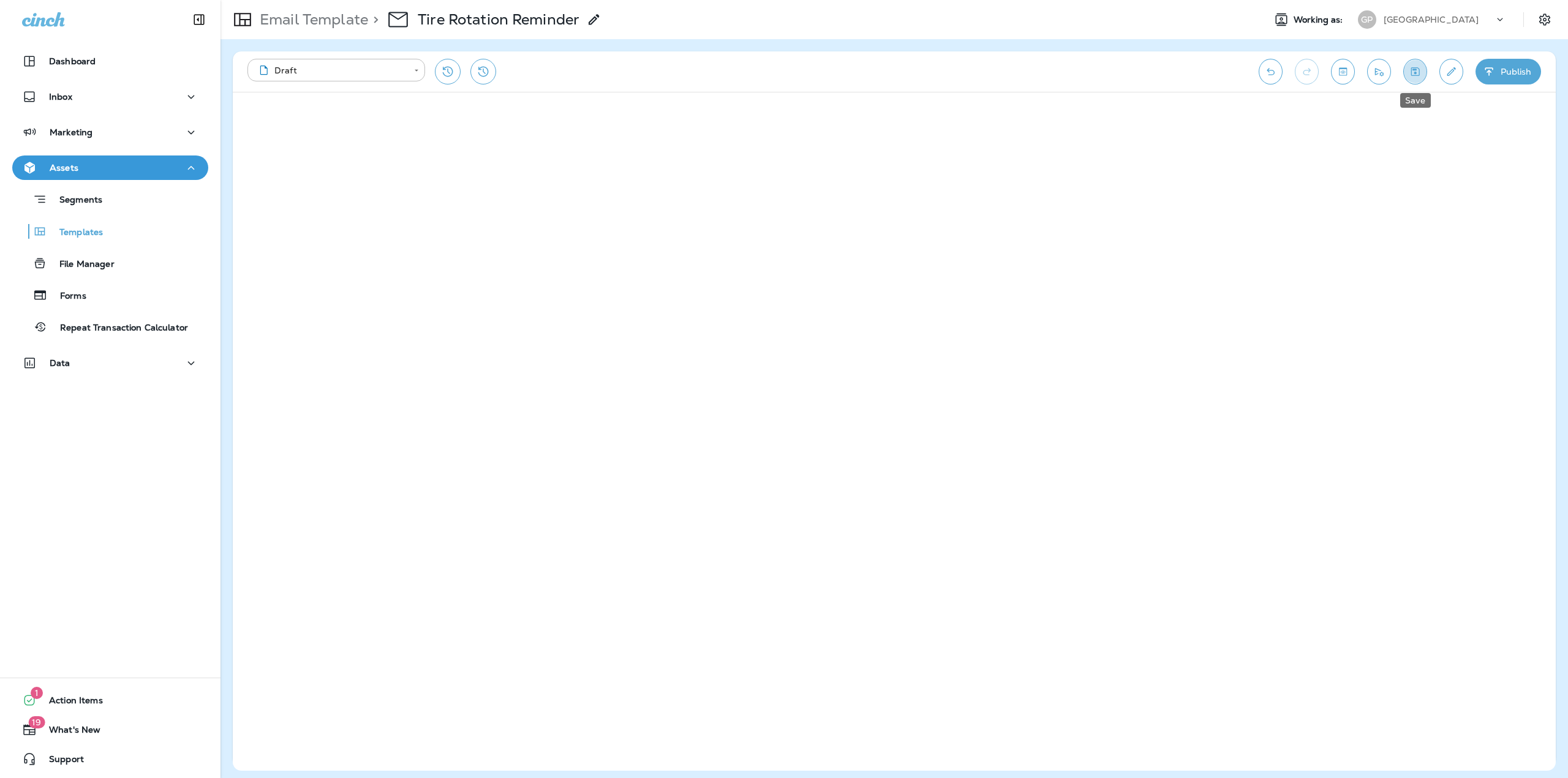
click at [1424, 72] on button "Save" at bounding box center [1415, 71] width 24 height 25
click at [1412, 80] on button "Save" at bounding box center [1415, 71] width 24 height 25
click at [321, 16] on p "Email Template" at bounding box center [312, 20] width 113 height 18
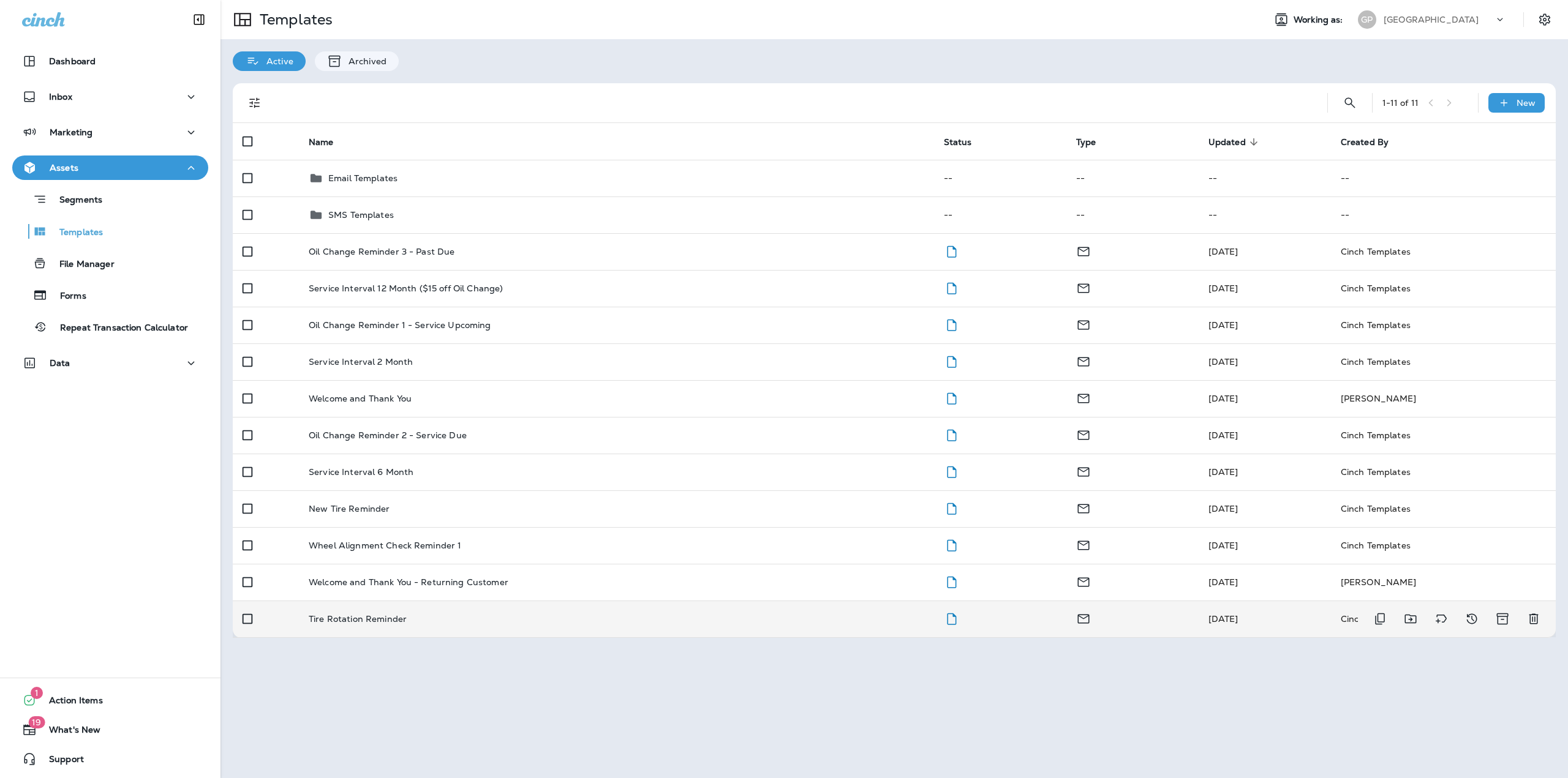
click at [402, 614] on p "Tire Rotation Reminder" at bounding box center [358, 618] width 98 height 10
